Goal: Task Accomplishment & Management: Complete application form

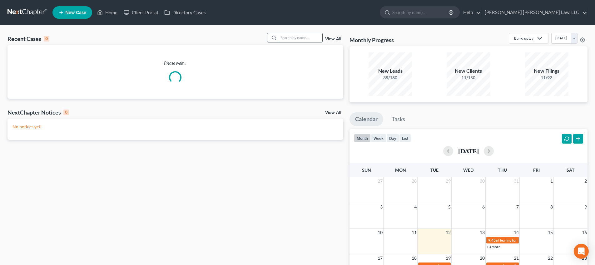
click at [290, 42] on input "search" at bounding box center [301, 37] width 44 height 9
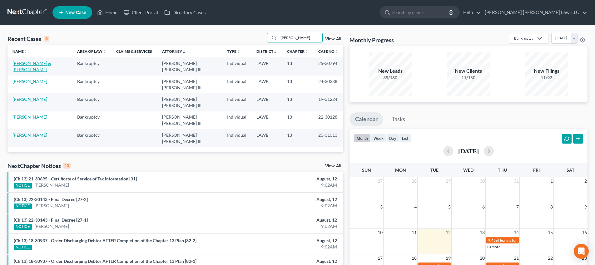
type input "[PERSON_NAME]"
click at [26, 64] on link "[PERSON_NAME] & [PERSON_NAME]" at bounding box center [31, 67] width 39 height 12
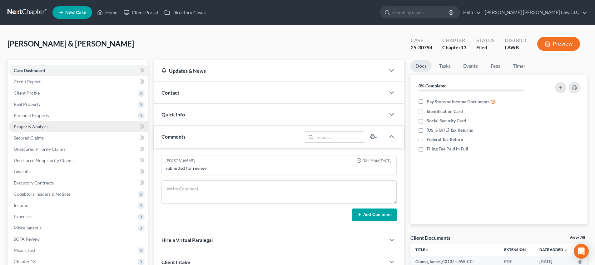
click at [29, 124] on span "Property Analysis" at bounding box center [31, 126] width 35 height 5
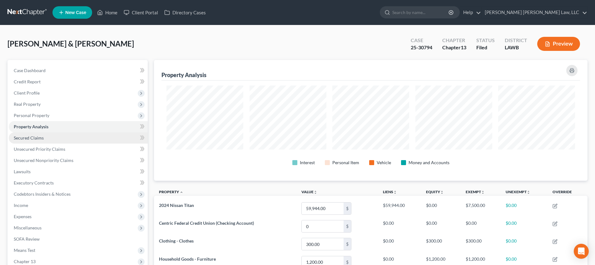
scroll to position [121, 433]
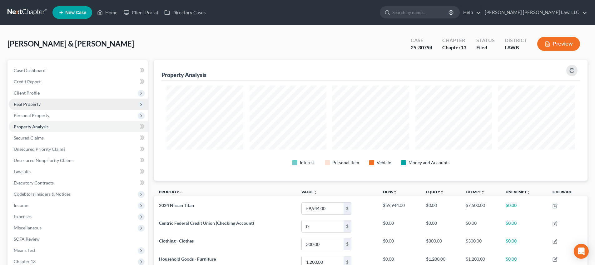
click at [31, 108] on span "Real Property" at bounding box center [78, 104] width 139 height 11
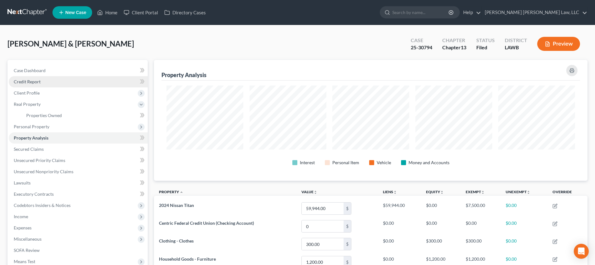
click at [41, 84] on link "Credit Report" at bounding box center [78, 81] width 139 height 11
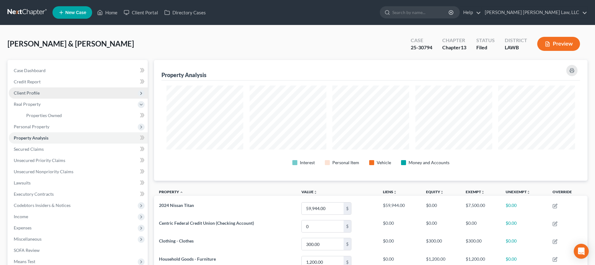
click at [41, 93] on span "Client Profile" at bounding box center [78, 92] width 139 height 11
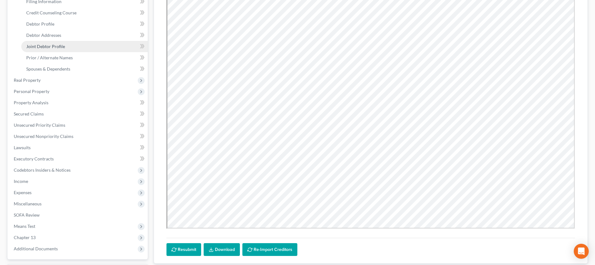
scroll to position [44, 0]
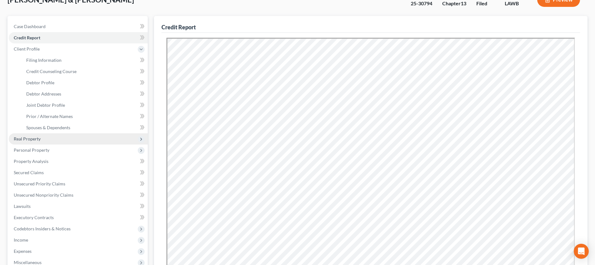
click at [36, 138] on span "Real Property" at bounding box center [27, 138] width 27 height 5
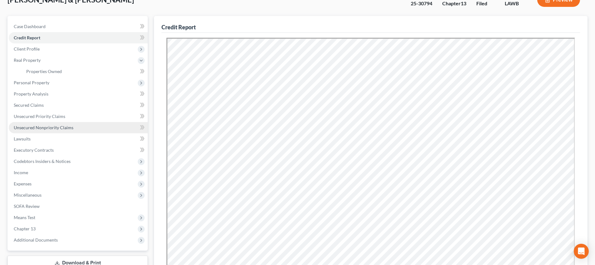
click at [42, 124] on link "Unsecured Nonpriority Claims" at bounding box center [78, 127] width 139 height 11
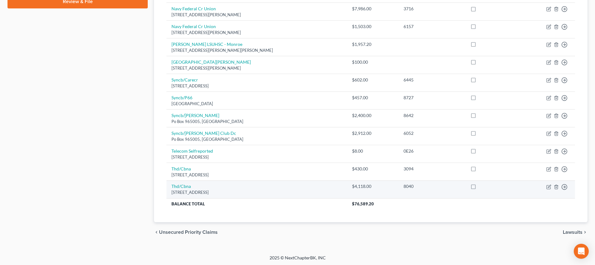
scroll to position [312, 0]
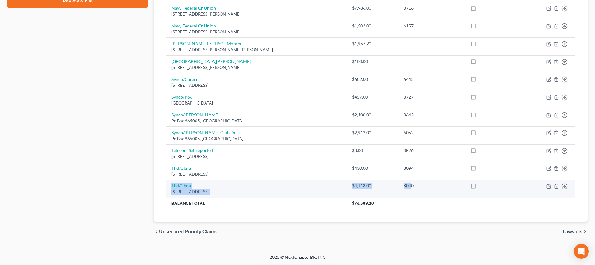
drag, startPoint x: 396, startPoint y: 184, endPoint x: 281, endPoint y: 181, distance: 114.4
click at [282, 181] on tr "Thd/[GEOGRAPHIC_DATA] $4,118.00 8040 Move to D Move to E Move to G Move to Noti…" at bounding box center [371, 189] width 409 height 18
click at [404, 188] on div "8040" at bounding box center [432, 186] width 57 height 6
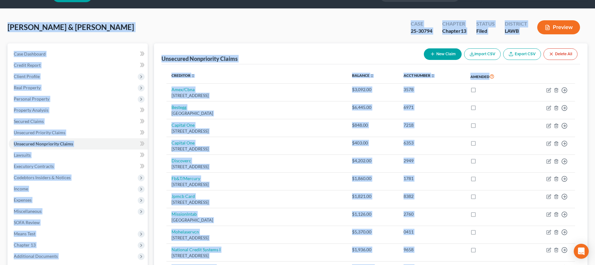
scroll to position [0, 0]
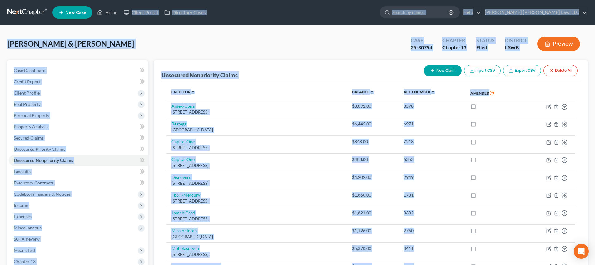
drag, startPoint x: 373, startPoint y: 185, endPoint x: 156, endPoint y: -10, distance: 291.8
click at [184, 59] on div "[PERSON_NAME] & [PERSON_NAME] Upgraded Case 25-30794 Chapter Chapter 13 Status …" at bounding box center [297, 46] width 580 height 27
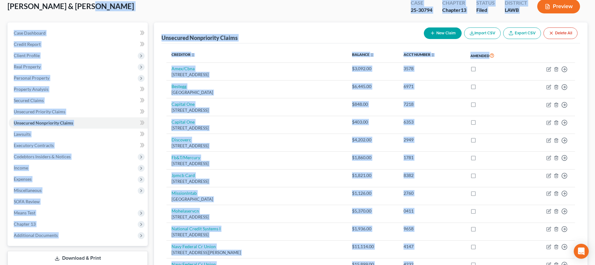
drag, startPoint x: 184, startPoint y: 59, endPoint x: 432, endPoint y: 272, distance: 327.3
click at [432, 265] on html "Home New Case Client Portal Directory Cases [PERSON_NAME] [PERSON_NAME] Law, LL…" at bounding box center [297, 251] width 595 height 577
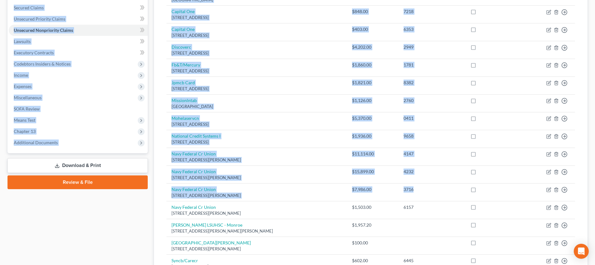
scroll to position [312, 0]
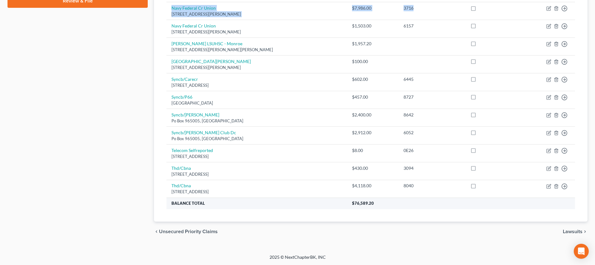
click at [453, 208] on th "$76,589.20" at bounding box center [461, 203] width 228 height 11
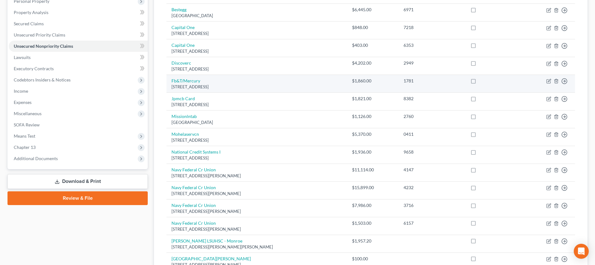
scroll to position [0, 0]
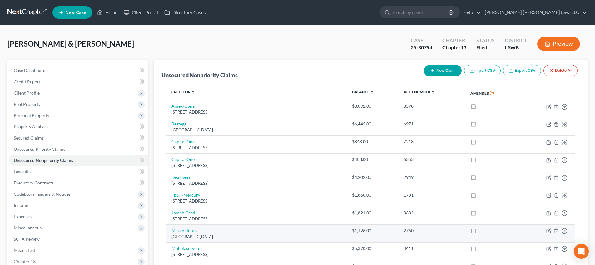
drag, startPoint x: 291, startPoint y: 112, endPoint x: 459, endPoint y: 225, distance: 202.6
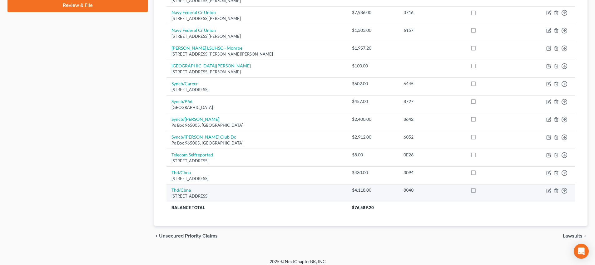
scroll to position [312, 0]
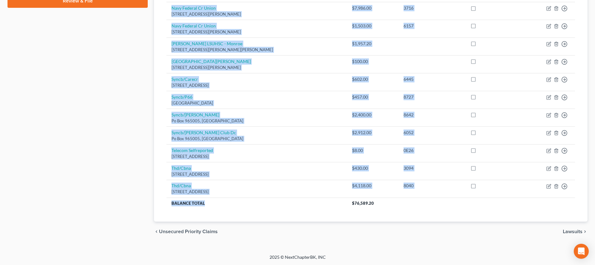
drag, startPoint x: 387, startPoint y: 198, endPoint x: 118, endPoint y: 109, distance: 283.1
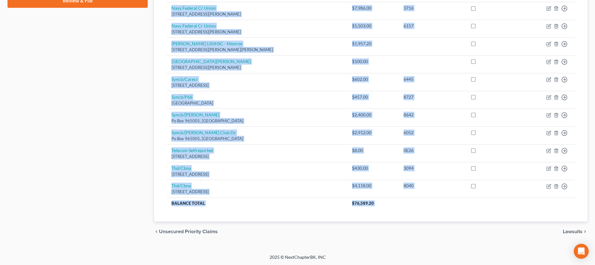
drag, startPoint x: 339, startPoint y: 193, endPoint x: 466, endPoint y: 240, distance: 135.2
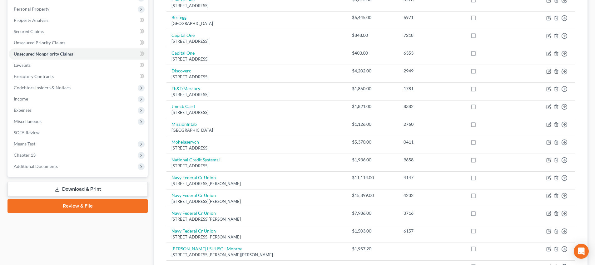
scroll to position [0, 0]
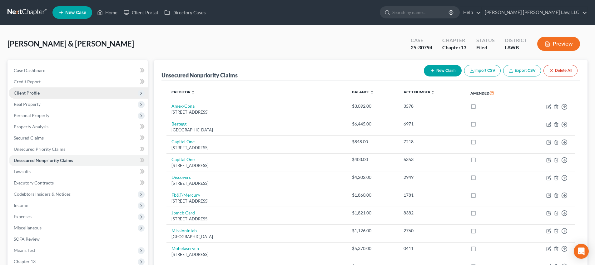
click at [55, 93] on span "Client Profile" at bounding box center [78, 92] width 139 height 11
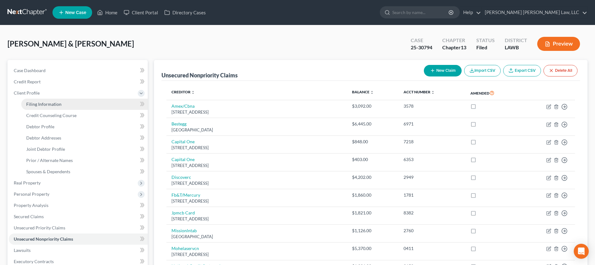
click at [55, 107] on link "Filing Information" at bounding box center [84, 104] width 127 height 11
select select "1"
select select "3"
select select "19"
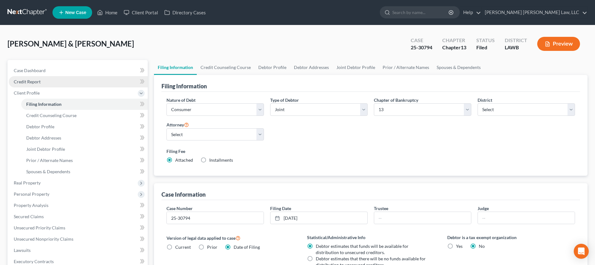
click at [50, 82] on link "Credit Report" at bounding box center [78, 81] width 139 height 11
click at [50, 85] on link "Credit Report" at bounding box center [78, 81] width 139 height 11
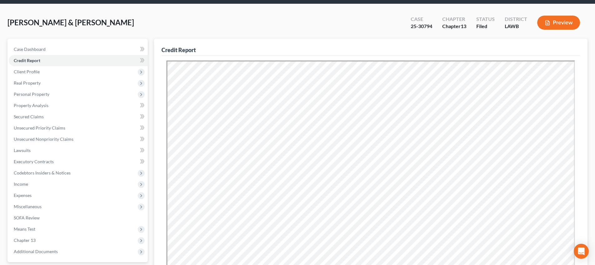
scroll to position [25, 0]
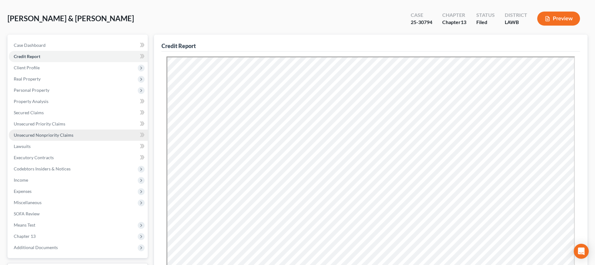
click at [55, 134] on span "Unsecured Nonpriority Claims" at bounding box center [44, 134] width 60 height 5
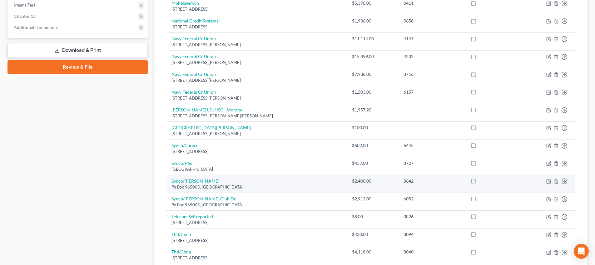
scroll to position [261, 0]
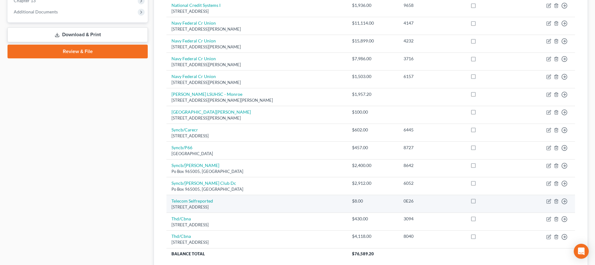
drag, startPoint x: 236, startPoint y: 206, endPoint x: 167, endPoint y: 199, distance: 69.4
click at [167, 199] on td "Telecom Selfreported [GEOGRAPHIC_DATA]" at bounding box center [257, 204] width 181 height 18
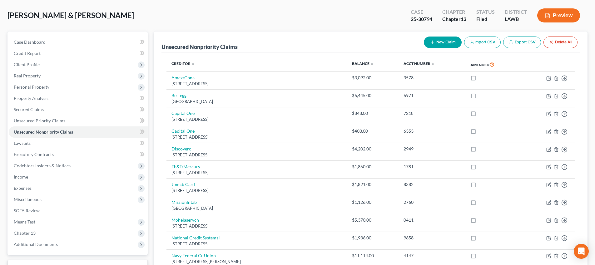
scroll to position [0, 0]
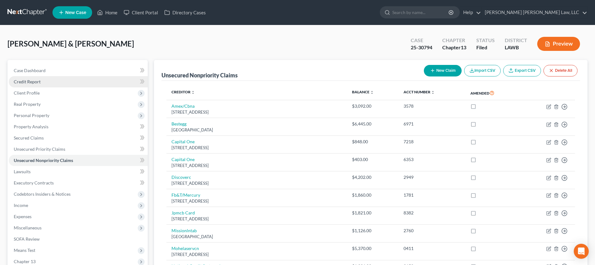
click at [67, 84] on link "Credit Report" at bounding box center [78, 81] width 139 height 11
